Goal: Find specific page/section: Find specific page/section

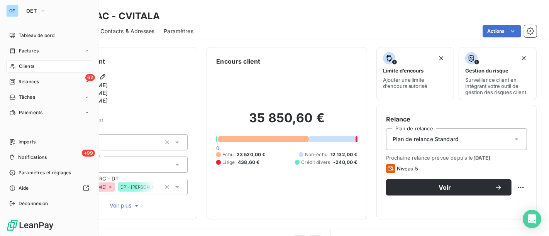
click at [37, 58] on nav "Tableau de bord Factures Clients 62 Relances Tâches Paiements" at bounding box center [49, 74] width 86 height 90
click at [39, 46] on div "Factures" at bounding box center [49, 51] width 86 height 12
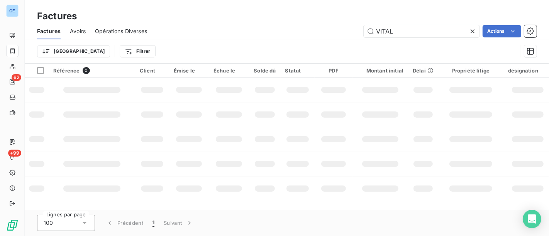
drag, startPoint x: 403, startPoint y: 29, endPoint x: 347, endPoint y: 24, distance: 56.2
click at [340, 20] on div "Factures Factures Avoirs Opérations Diverses VITAL Actions Trier Filtrer" at bounding box center [287, 32] width 525 height 64
drag, startPoint x: 396, startPoint y: 35, endPoint x: 342, endPoint y: 32, distance: 54.5
click at [342, 32] on div "VITAL Actions" at bounding box center [346, 31] width 381 height 12
drag, startPoint x: 388, startPoint y: 30, endPoint x: 400, endPoint y: 30, distance: 11.6
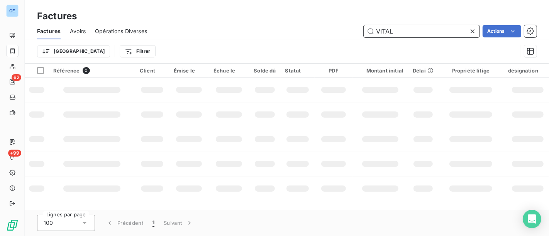
click at [373, 26] on input "VITAL" at bounding box center [422, 31] width 116 height 12
click at [403, 26] on input "VITAL" at bounding box center [422, 31] width 116 height 12
click at [405, 34] on input "VITAL" at bounding box center [422, 31] width 116 height 12
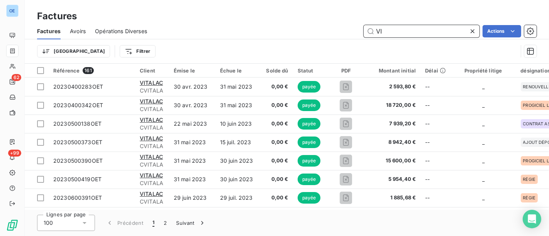
type input "V"
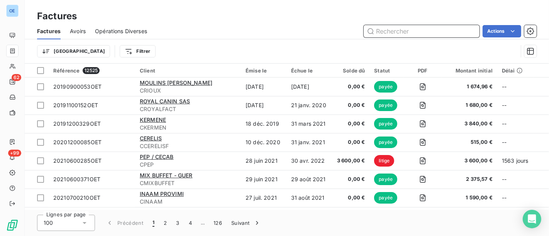
drag, startPoint x: 400, startPoint y: 30, endPoint x: 380, endPoint y: 27, distance: 20.3
click at [380, 27] on input "text" at bounding box center [422, 31] width 116 height 12
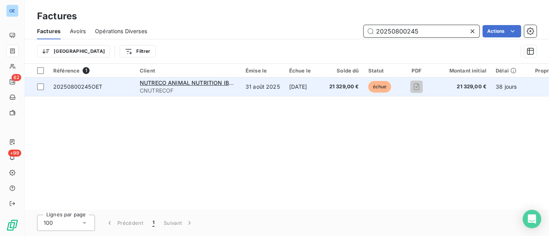
type input "20250800245"
click at [356, 85] on span "21 329,00 €" at bounding box center [345, 87] width 30 height 8
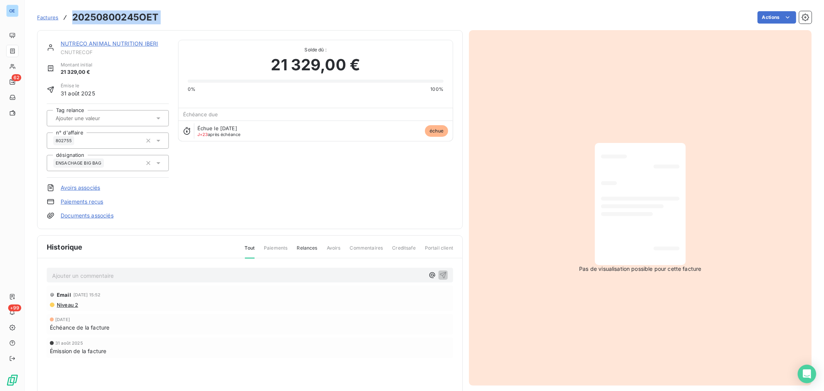
drag, startPoint x: 163, startPoint y: 20, endPoint x: 70, endPoint y: 16, distance: 92.4
click at [70, 16] on div "Factures 20250800245OET Actions" at bounding box center [424, 17] width 775 height 16
